Goal: Information Seeking & Learning: Learn about a topic

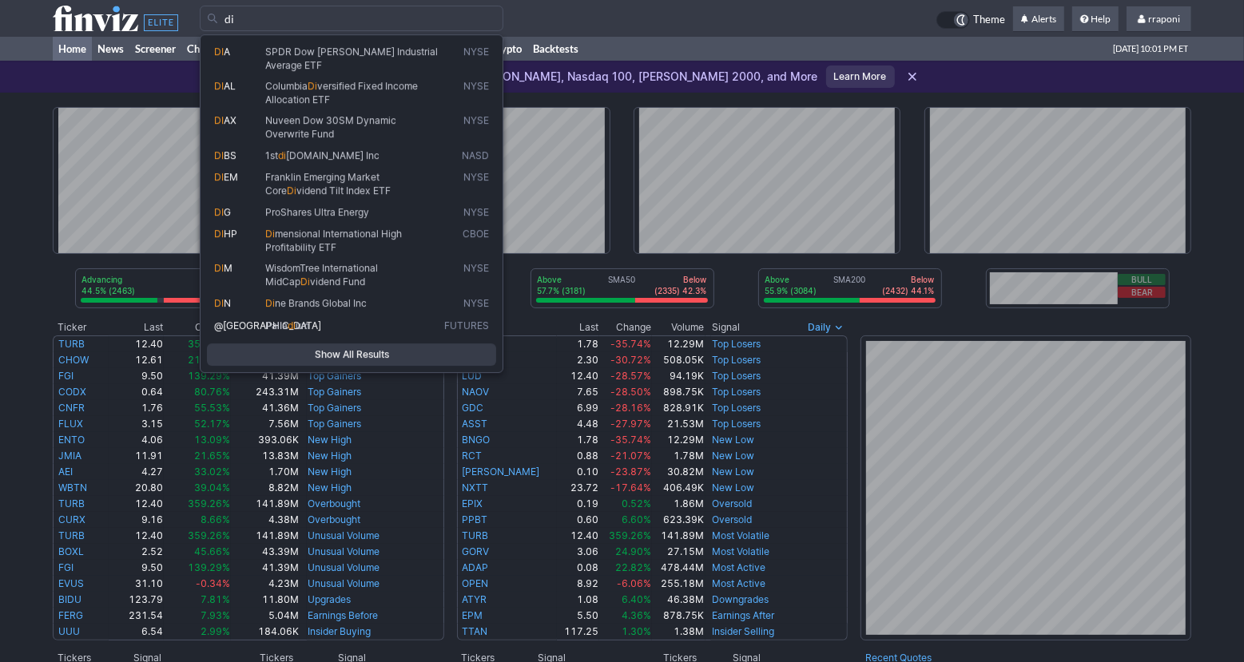
type input "d"
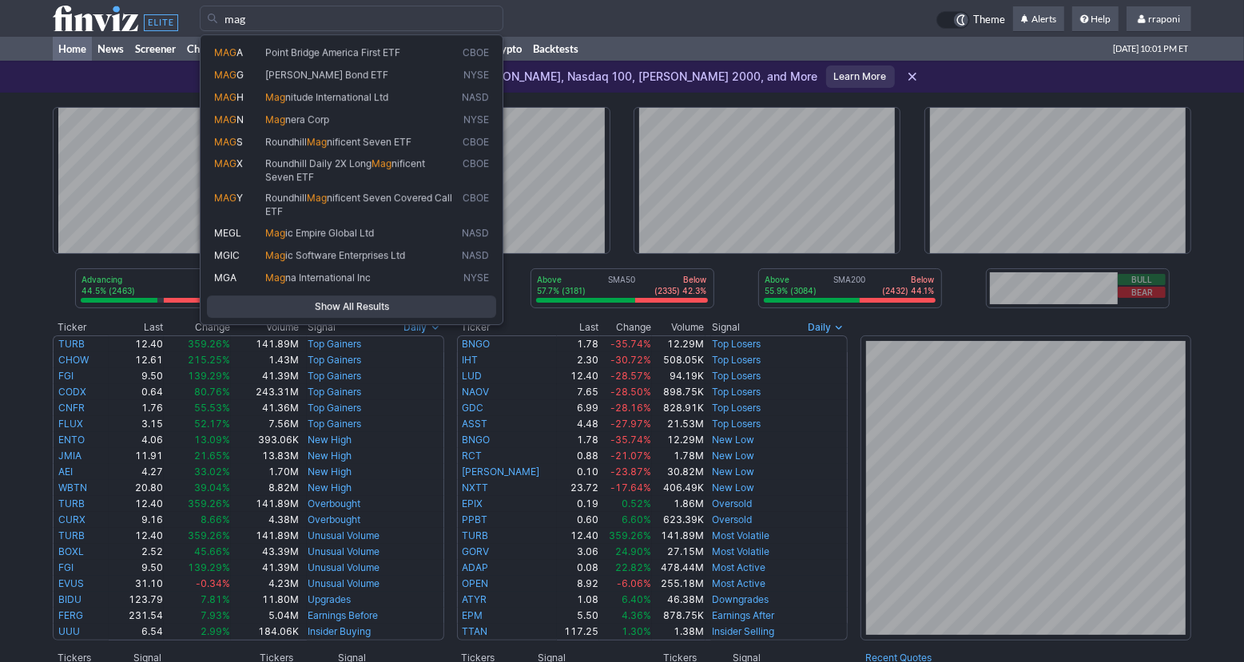
type input "mag"
click at [647, 18] on div "mag" at bounding box center [568, 19] width 737 height 26
click at [503, 18] on input "mag" at bounding box center [352, 19] width 304 height 26
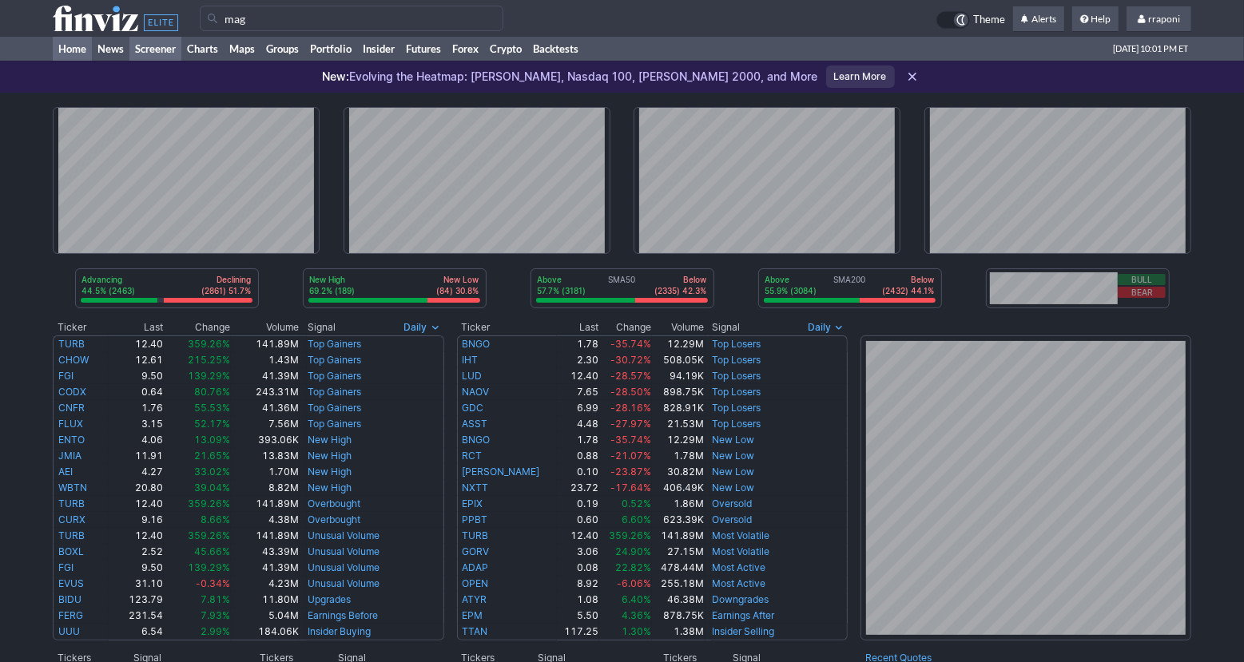
click at [165, 53] on link "Screener" at bounding box center [155, 49] width 52 height 24
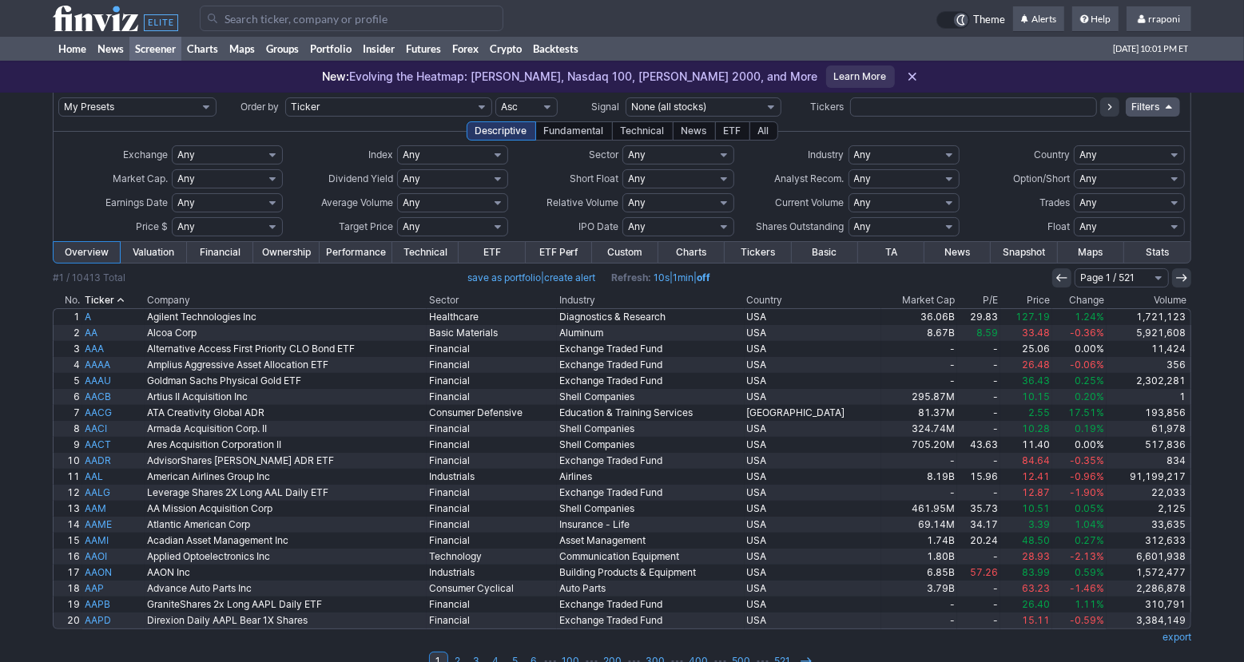
click at [864, 104] on input "text" at bounding box center [973, 106] width 247 height 19
type input "mag"
click at [1114, 108] on icon at bounding box center [1109, 107] width 13 height 13
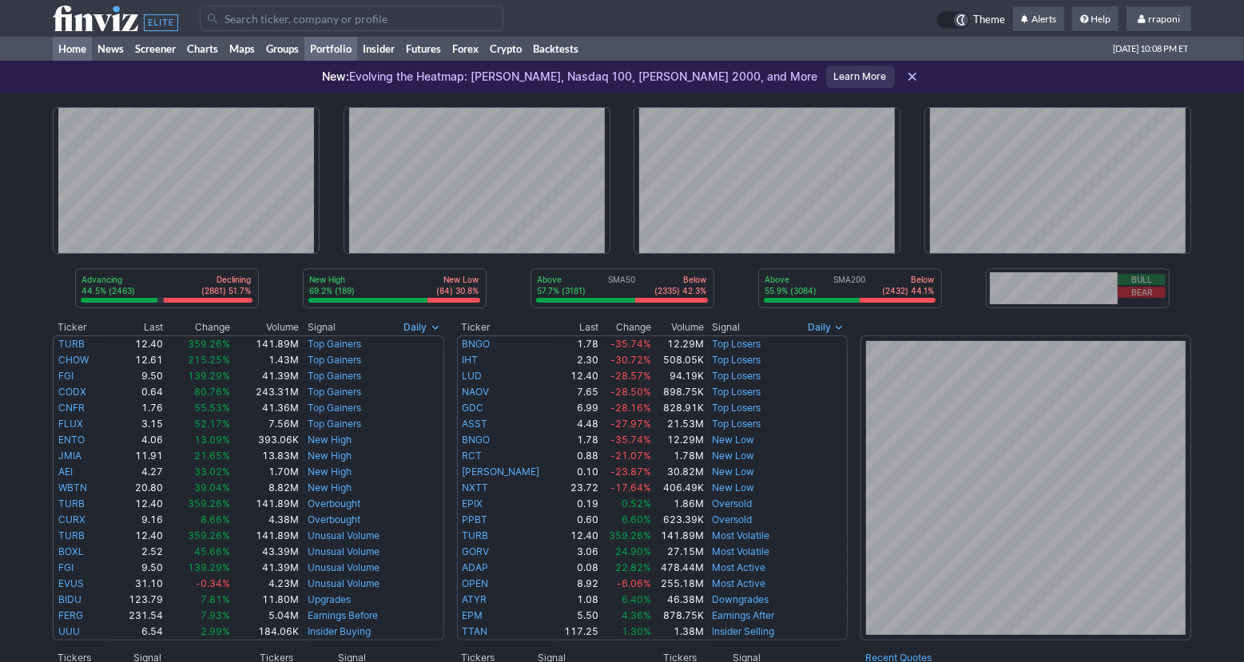
click at [332, 54] on link "Portfolio" at bounding box center [330, 49] width 53 height 24
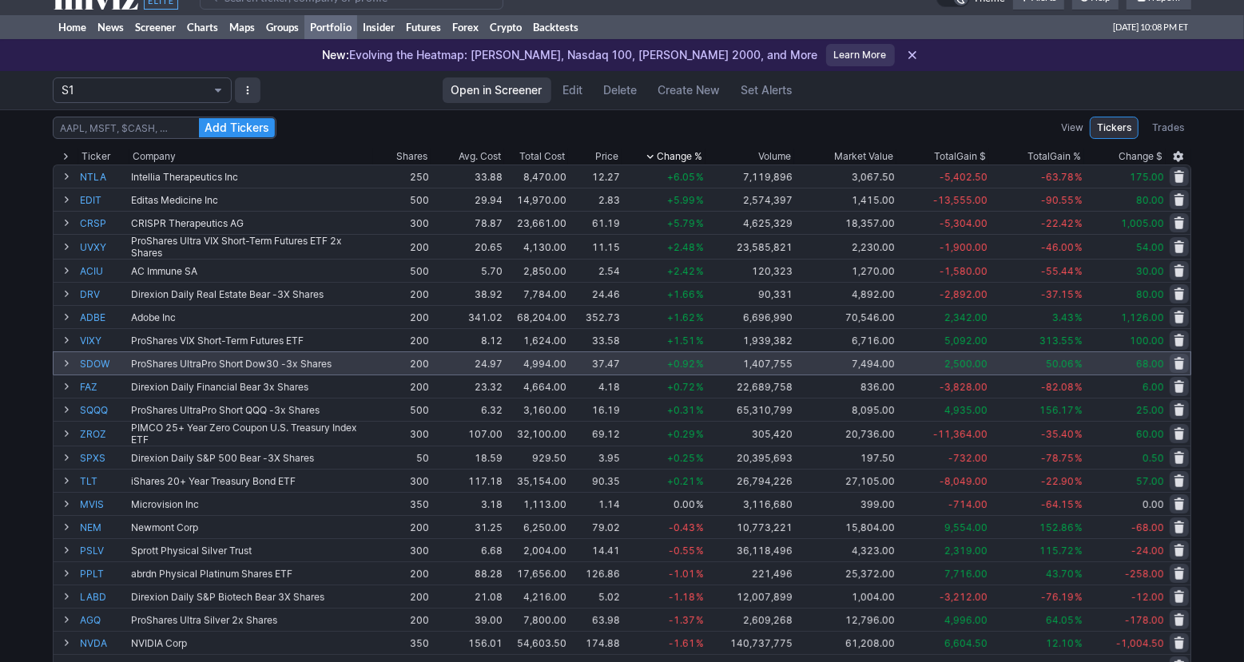
scroll to position [61, 0]
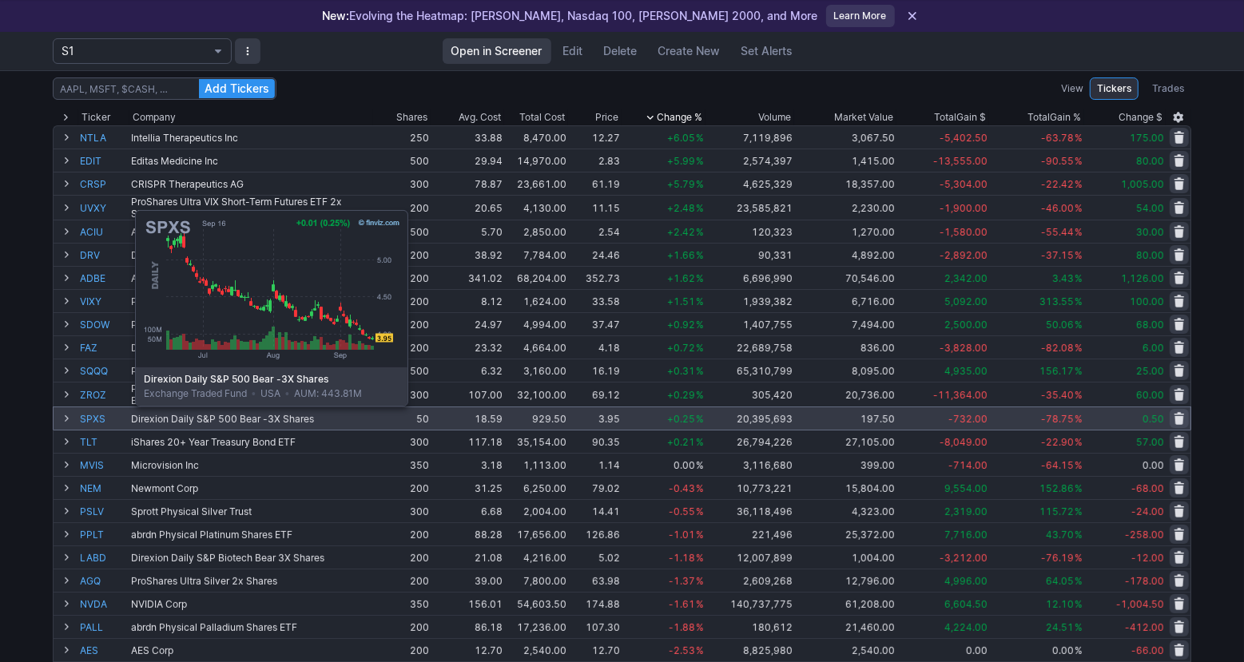
click at [95, 417] on link "SPXS" at bounding box center [104, 418] width 48 height 22
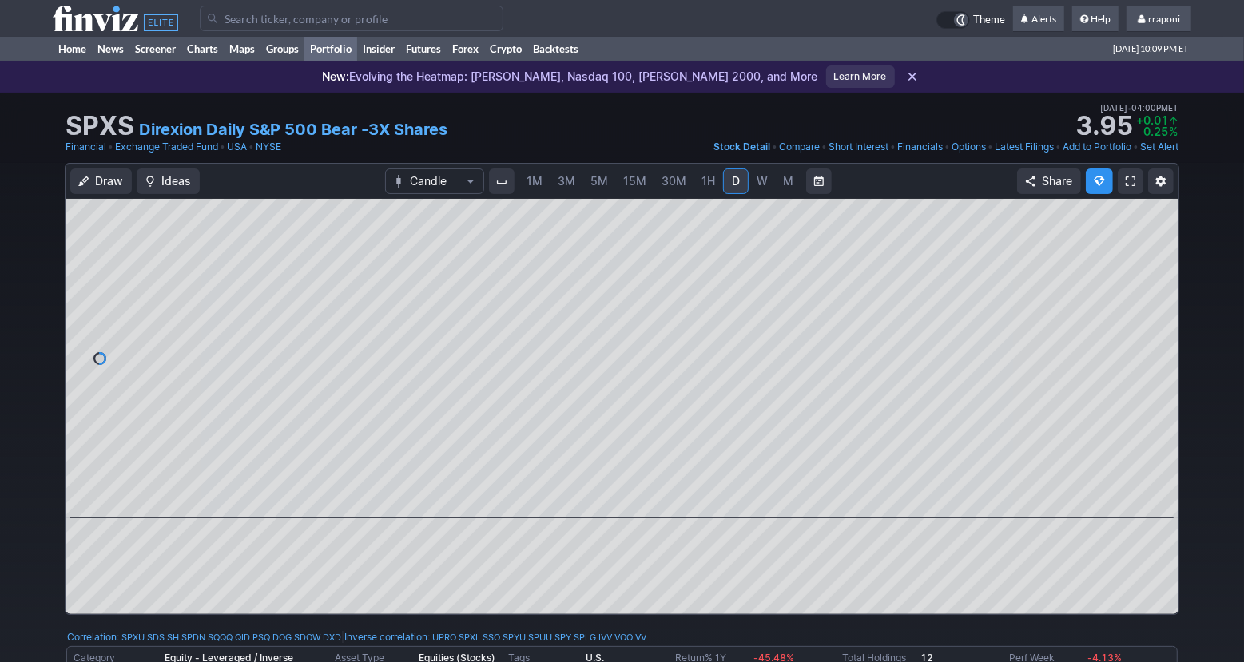
click at [348, 56] on link "Portfolio" at bounding box center [330, 49] width 53 height 24
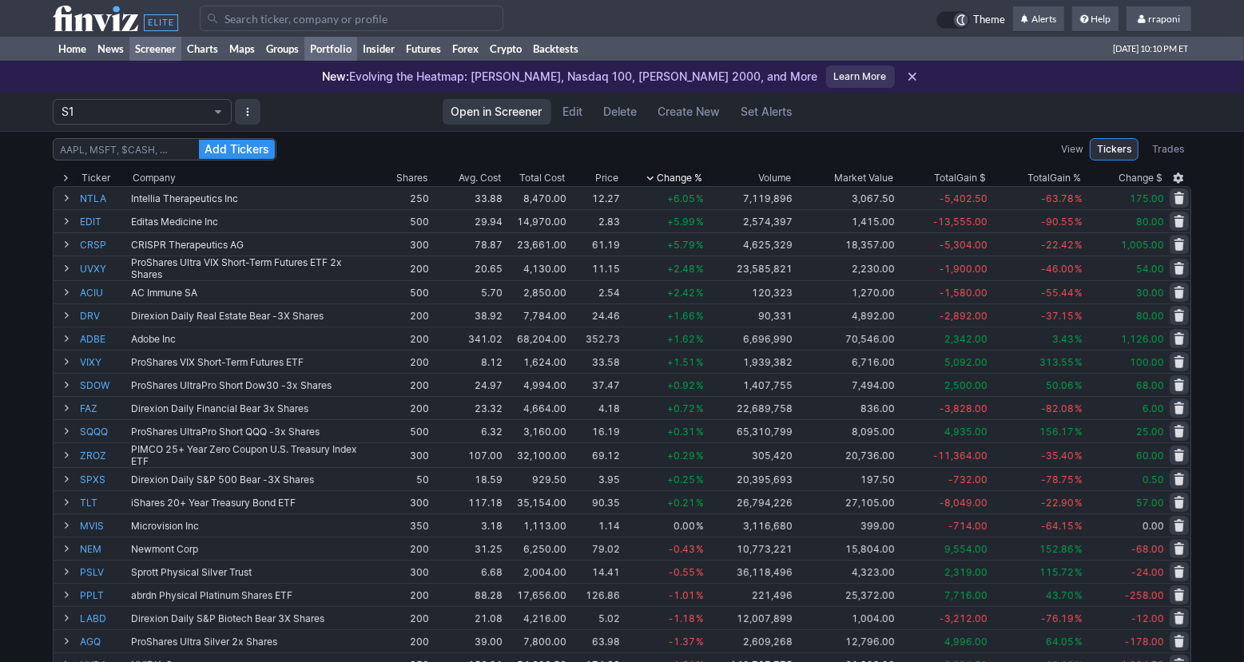
click at [166, 57] on link "Screener" at bounding box center [155, 49] width 52 height 24
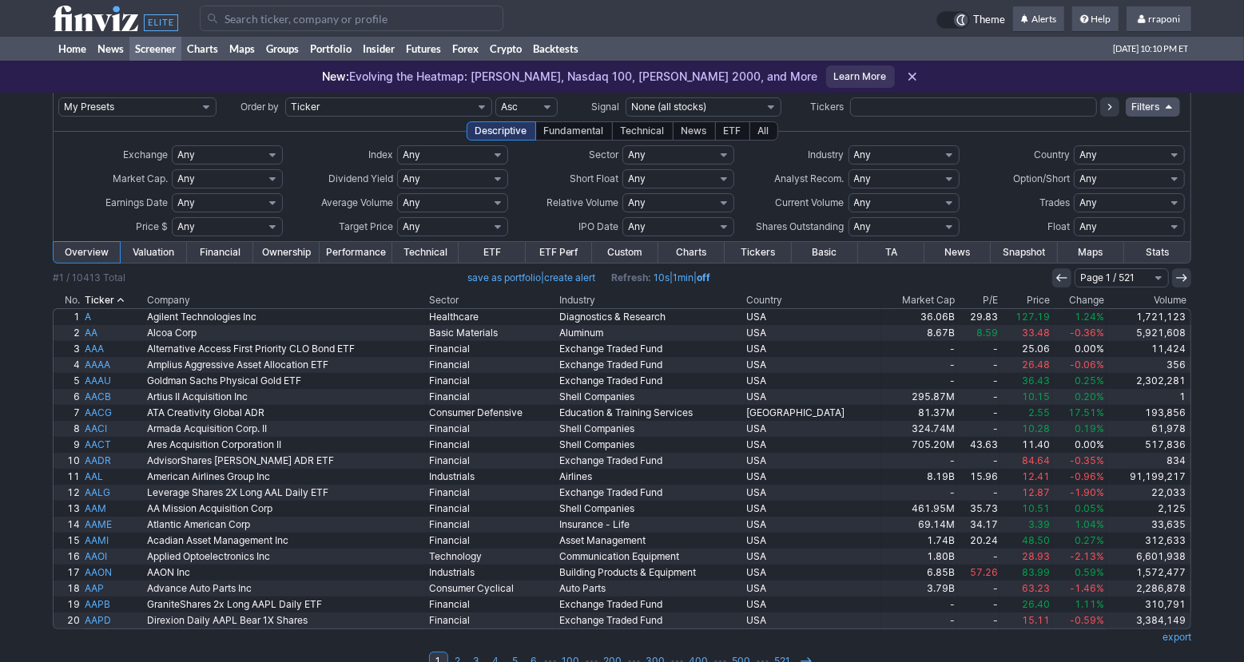
click at [878, 110] on input "text" at bounding box center [973, 106] width 247 height 19
type input "nvdd"
click at [1111, 108] on icon at bounding box center [1109, 107] width 13 height 13
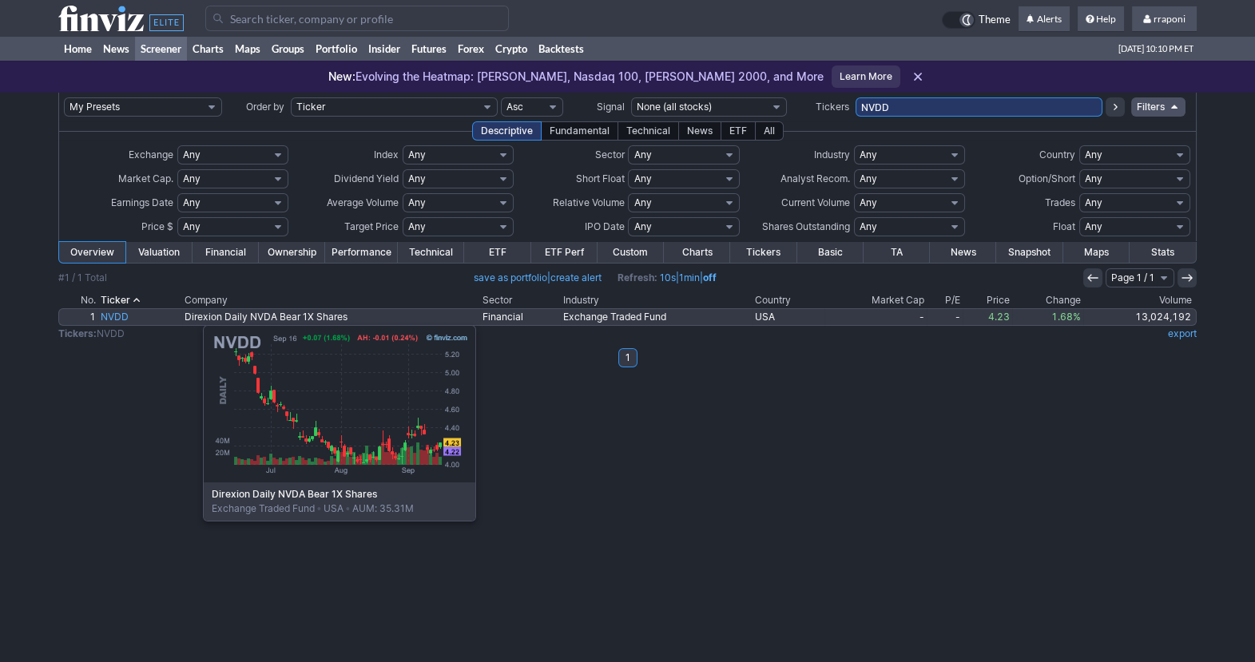
click at [123, 317] on link "NVDD" at bounding box center [140, 317] width 84 height 16
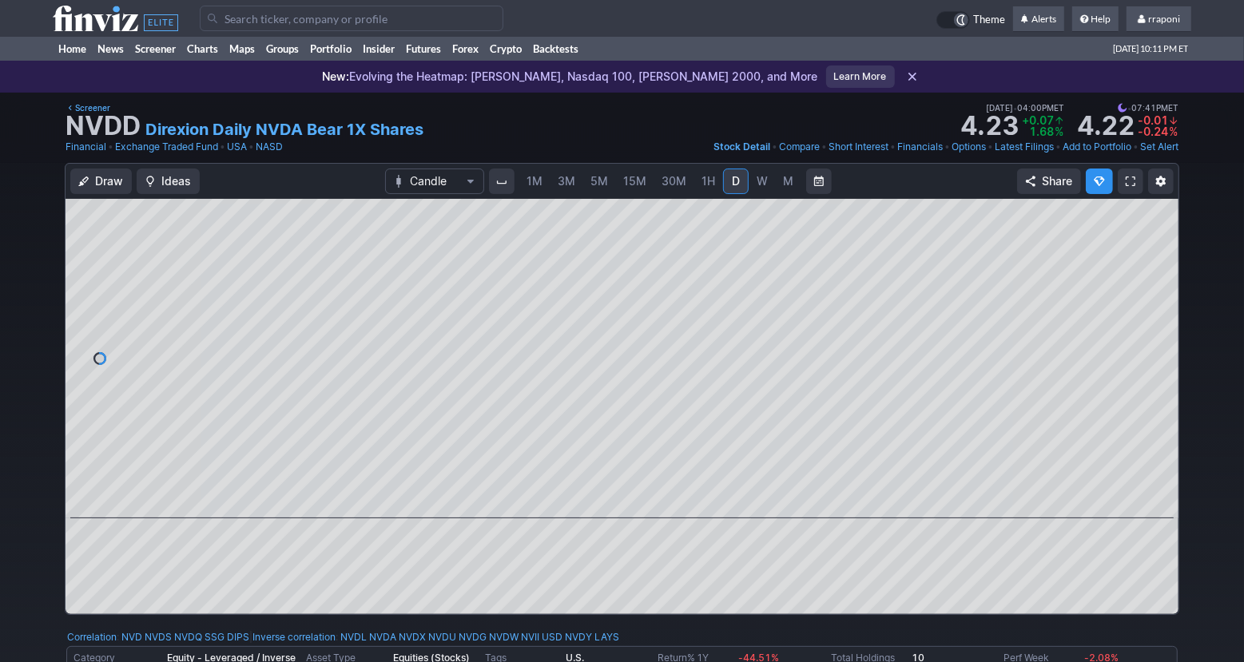
click at [669, 178] on span "30M" at bounding box center [674, 181] width 25 height 14
click at [733, 183] on span "D" at bounding box center [736, 181] width 8 height 14
click at [785, 186] on span "M" at bounding box center [788, 181] width 10 height 14
click at [765, 185] on link "W" at bounding box center [762, 182] width 26 height 26
click at [742, 185] on link "D" at bounding box center [736, 182] width 26 height 26
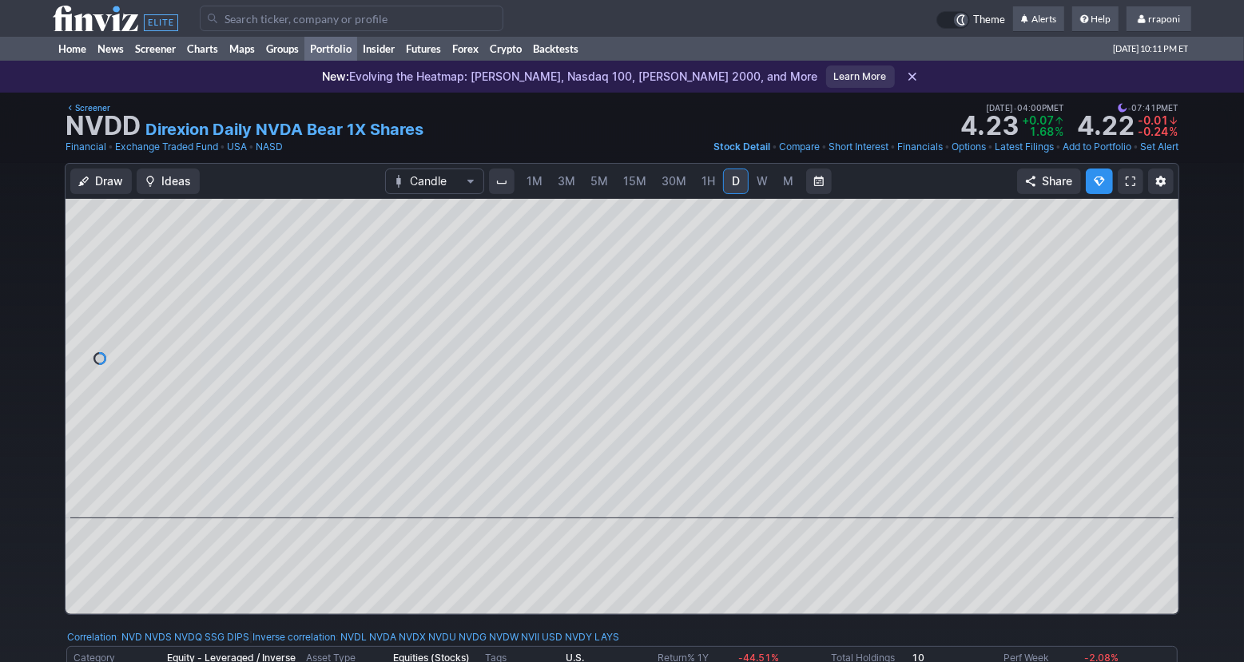
click at [353, 52] on link "Portfolio" at bounding box center [330, 49] width 53 height 24
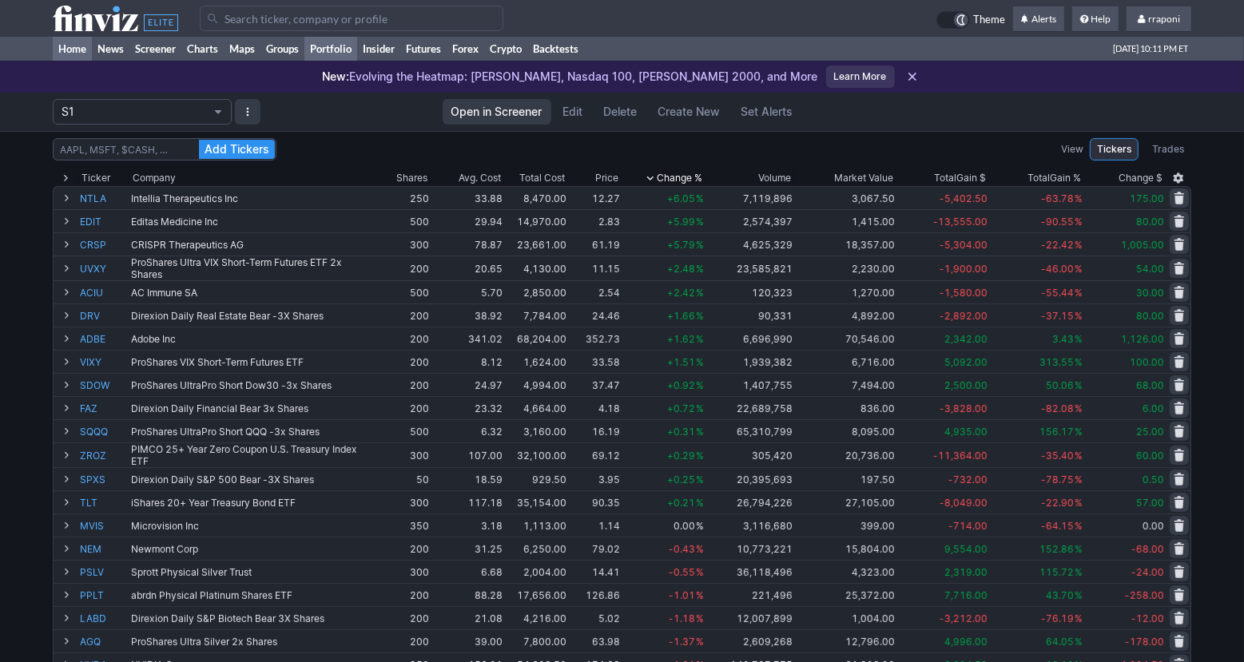
click at [85, 51] on link "Home" at bounding box center [72, 49] width 39 height 24
